Goal: Find specific page/section: Find specific page/section

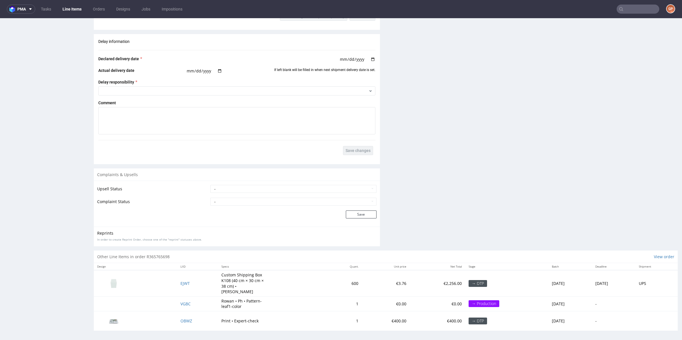
scroll to position [1, 0]
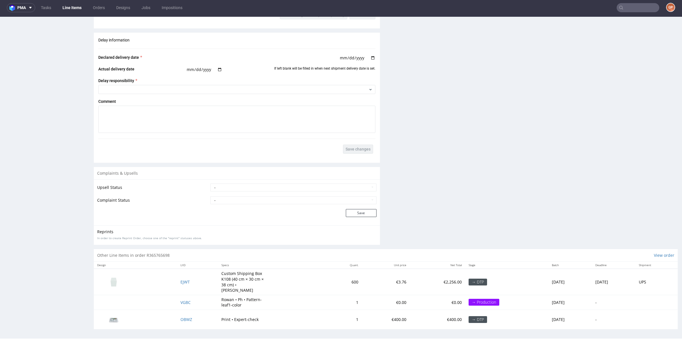
click at [626, 9] on input "text" at bounding box center [638, 7] width 43 height 9
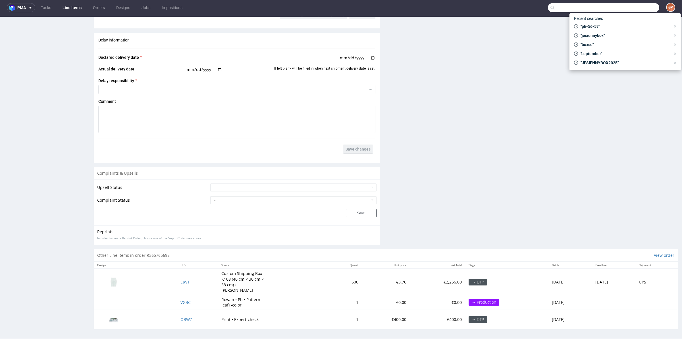
paste input "R877146037"
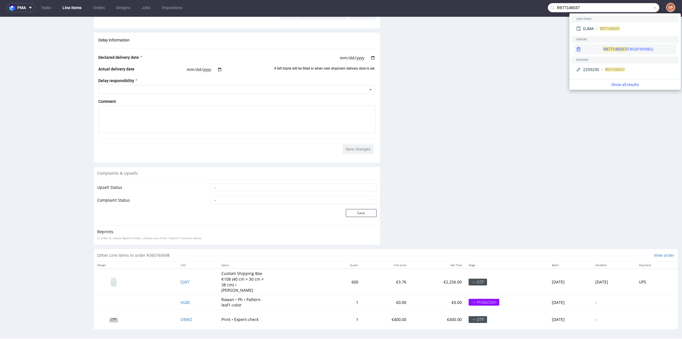
type input "R877146037"
click at [619, 46] on div "R877146037 (F8G0F9H38G)" at bounding box center [628, 49] width 50 height 6
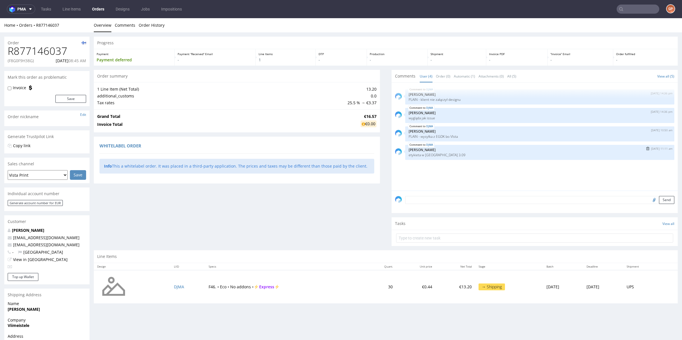
click at [443, 155] on p "etykieta w [GEOGRAPHIC_DATA] 3.09" at bounding box center [540, 155] width 262 height 4
drag, startPoint x: 47, startPoint y: 61, endPoint x: 61, endPoint y: 62, distance: 13.7
click at [61, 62] on p "[DATE] 08:45 AM" at bounding box center [71, 61] width 30 height 6
click at [409, 155] on p "etykieta w [GEOGRAPHIC_DATA] 3.09" at bounding box center [540, 155] width 262 height 4
drag, startPoint x: 407, startPoint y: 155, endPoint x: 438, endPoint y: 159, distance: 30.6
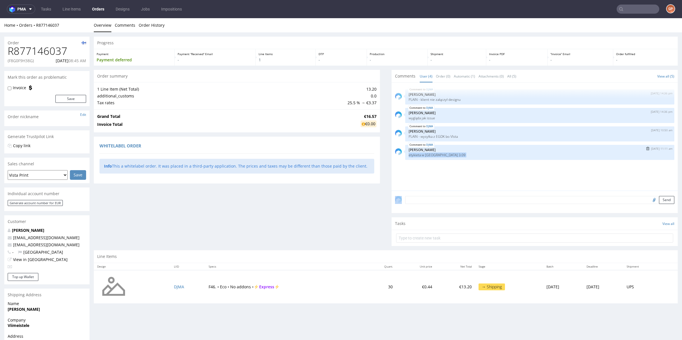
click at [438, 159] on div "DJMA [DATE] 11:11 am [PERSON_NAME] etykieta w Linkerze 3.09" at bounding box center [539, 152] width 269 height 15
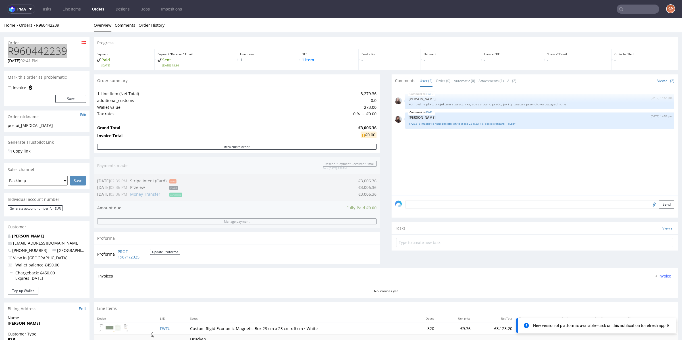
click at [632, 6] on nav "pma Tasks Line Items Orders Designs Jobs Impositions GP" at bounding box center [341, 9] width 682 height 18
click at [631, 8] on input "text" at bounding box center [638, 9] width 43 height 9
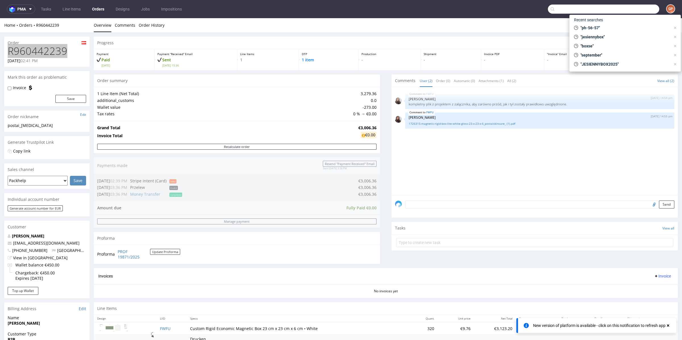
paste input "FA20A1BE80"
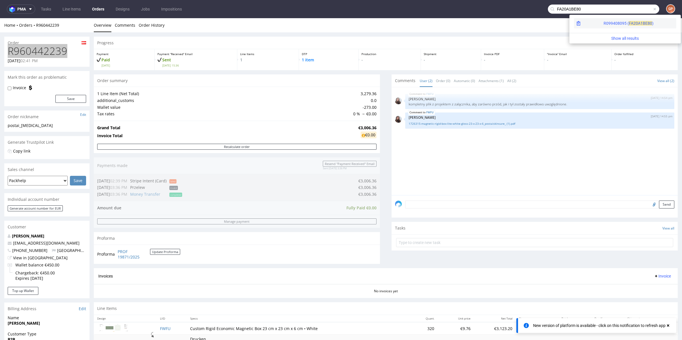
type input "FA20A1BE80"
click at [634, 20] on div "R099408095 ( FA20A 1BE80 )" at bounding box center [625, 23] width 102 height 10
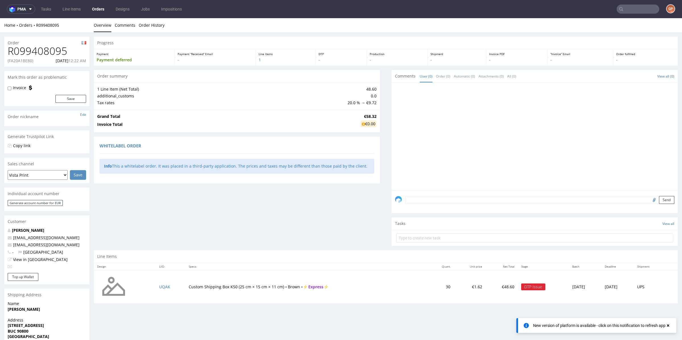
click at [632, 16] on nav "pma Tasks Line Items Orders Designs Jobs Impositions GP" at bounding box center [341, 9] width 682 height 18
click at [631, 13] on nav "pma Tasks Line Items Orders Designs Jobs Impositions GP" at bounding box center [341, 9] width 682 height 18
click at [631, 11] on input "text" at bounding box center [638, 9] width 43 height 9
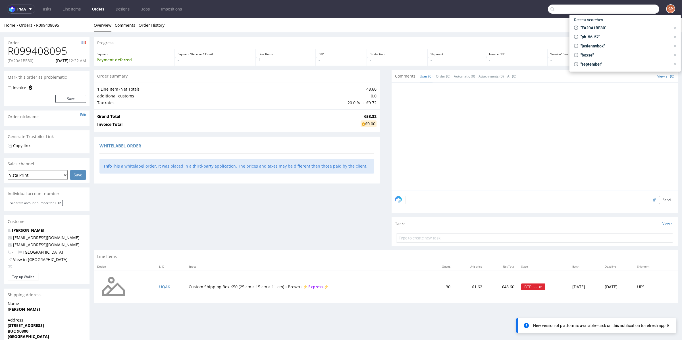
paste input "F310H01886"
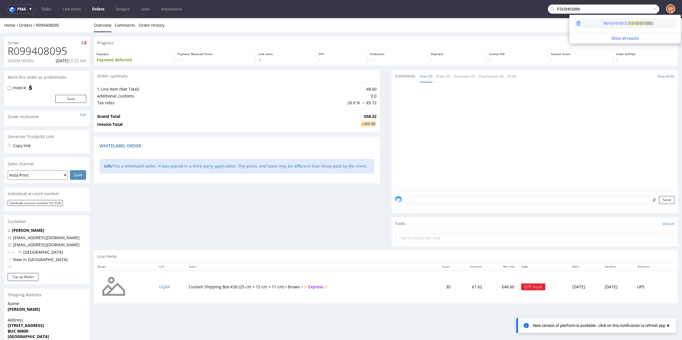
type input "F310H01886"
click at [629, 23] on span "F310H" at bounding box center [635, 23] width 12 height 5
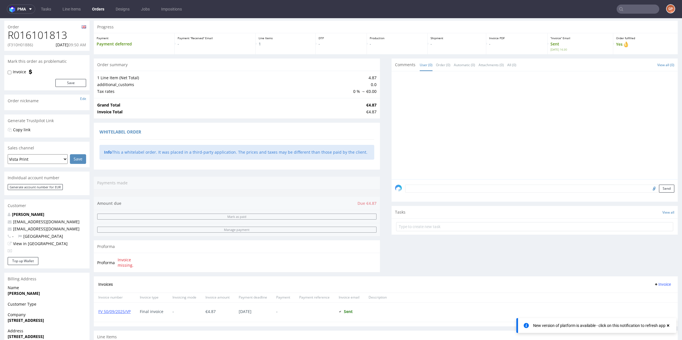
scroll to position [113, 0]
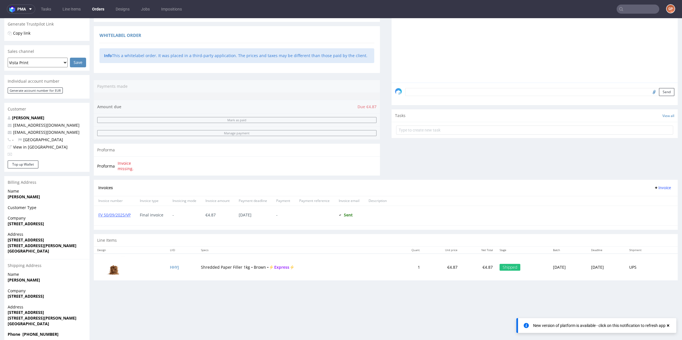
click at [504, 139] on div "Comments User (0) Order (0) Automatic (0) Attachments (0) All (0) View all (0) …" at bounding box center [535, 71] width 286 height 218
